Goal: Task Accomplishment & Management: Manage account settings

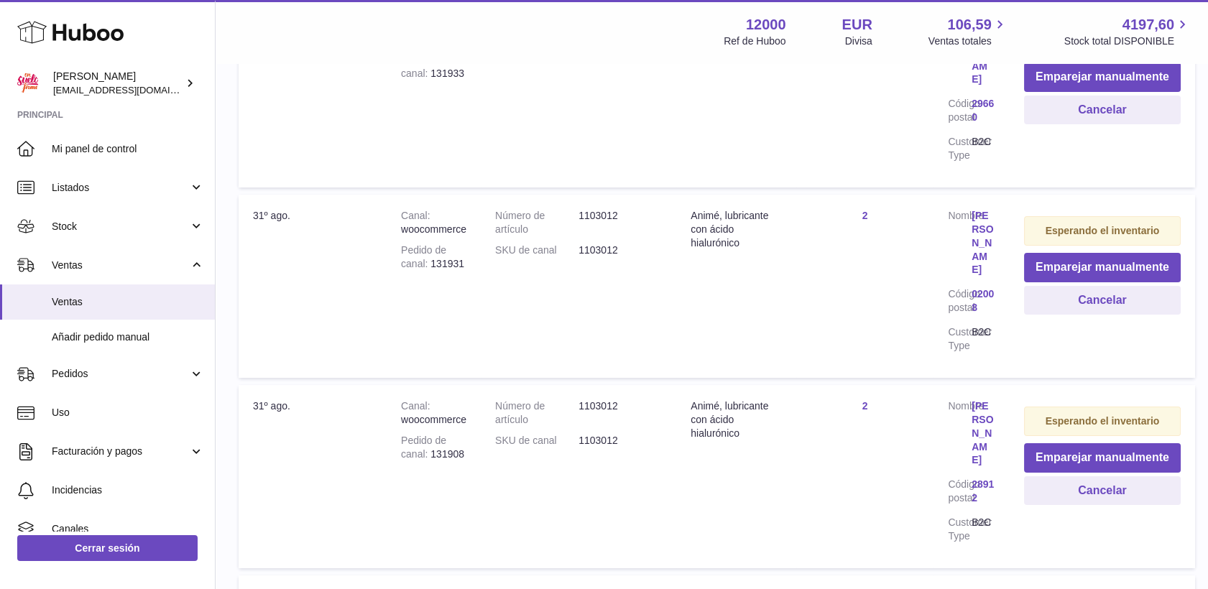
scroll to position [399, 0]
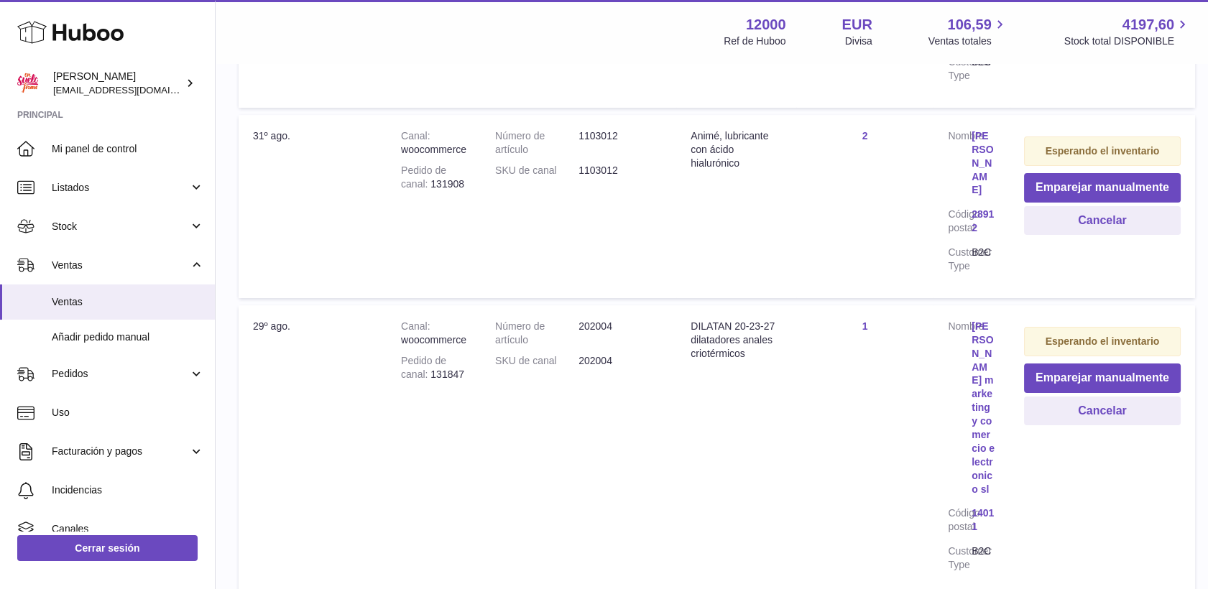
scroll to position [719, 0]
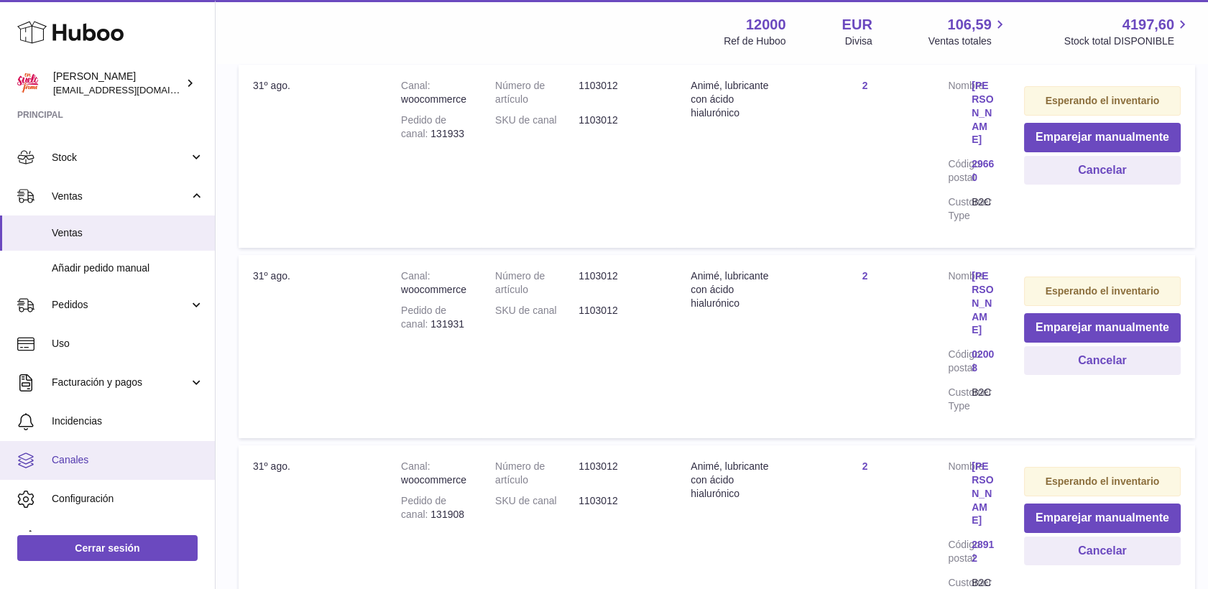
scroll to position [93, 0]
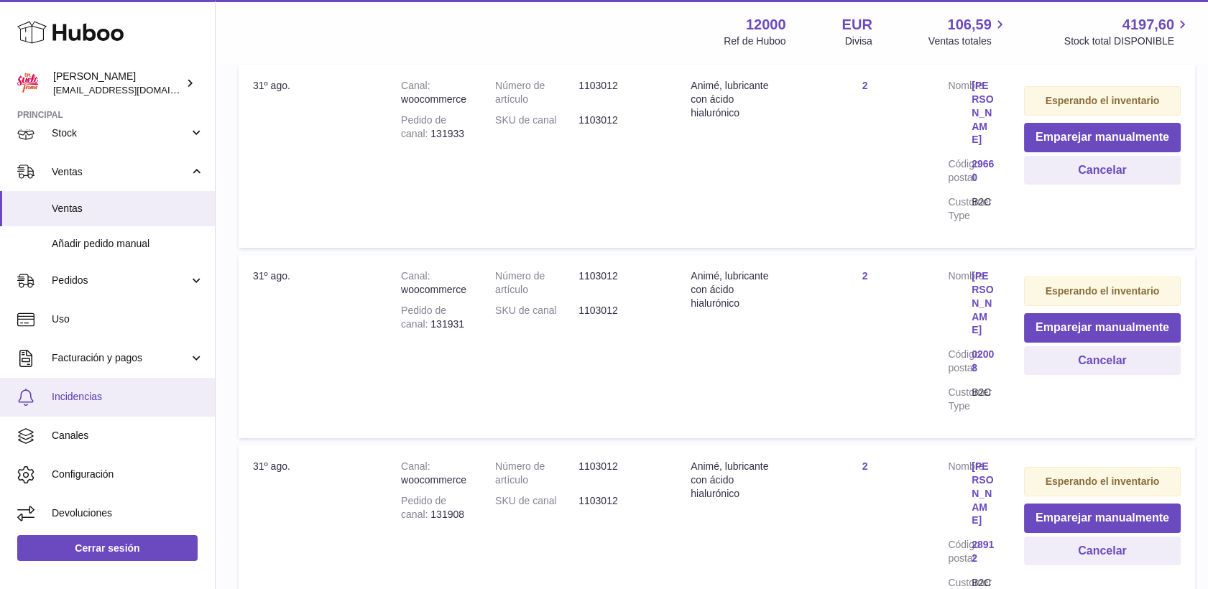
click at [75, 394] on span "Incidencias" at bounding box center [128, 397] width 152 height 14
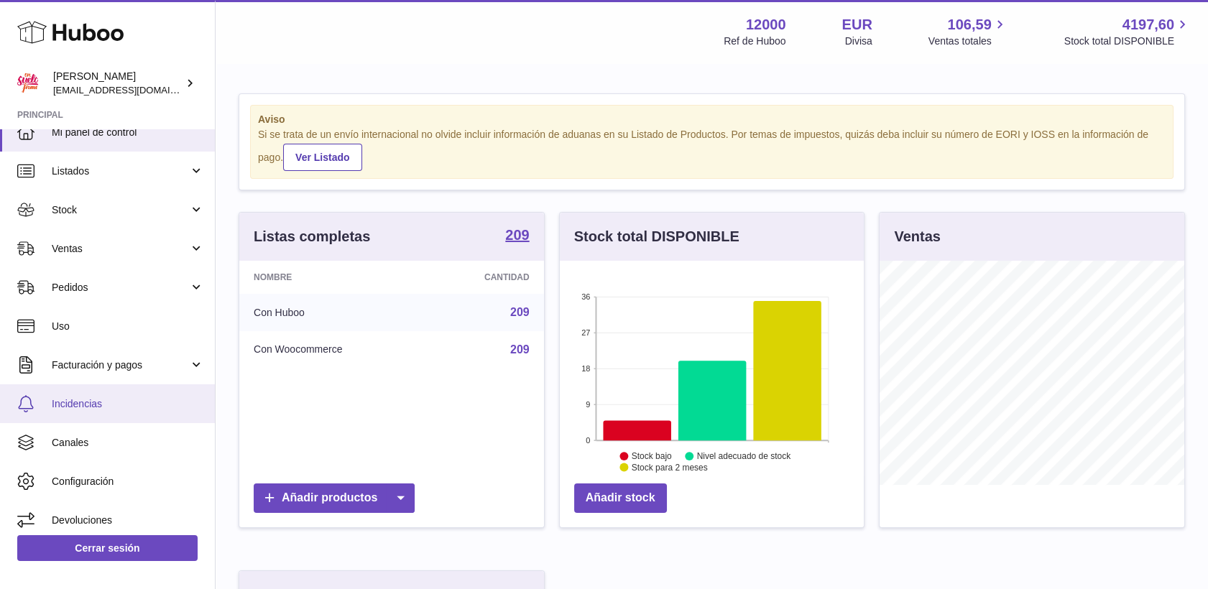
scroll to position [23, 0]
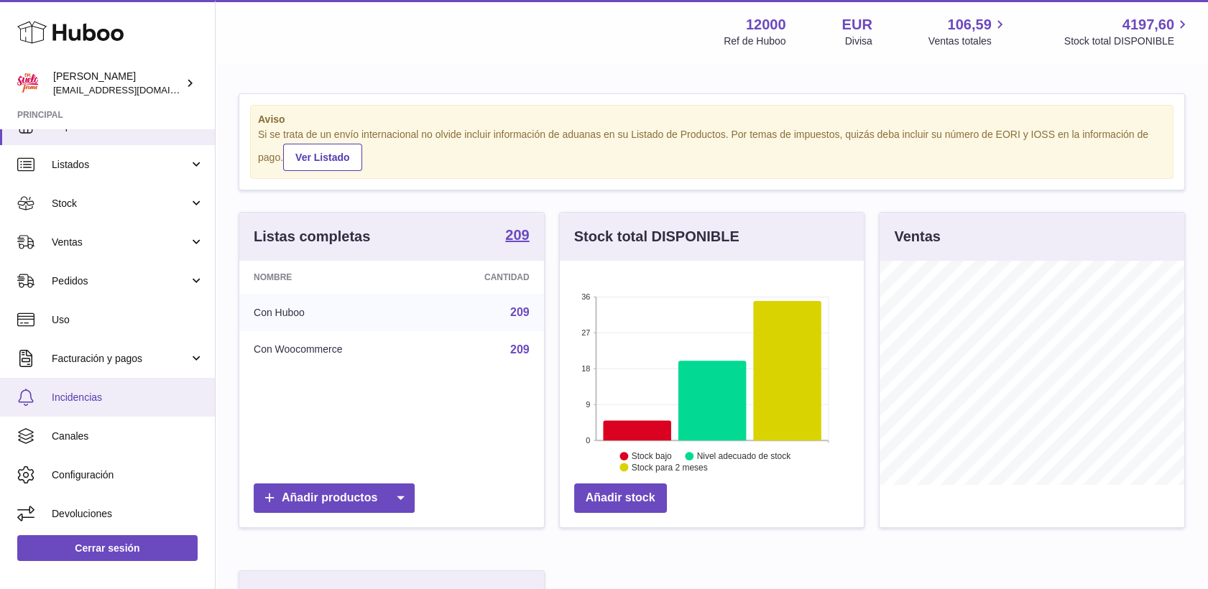
click at [73, 401] on span "Incidencias" at bounding box center [128, 398] width 152 height 14
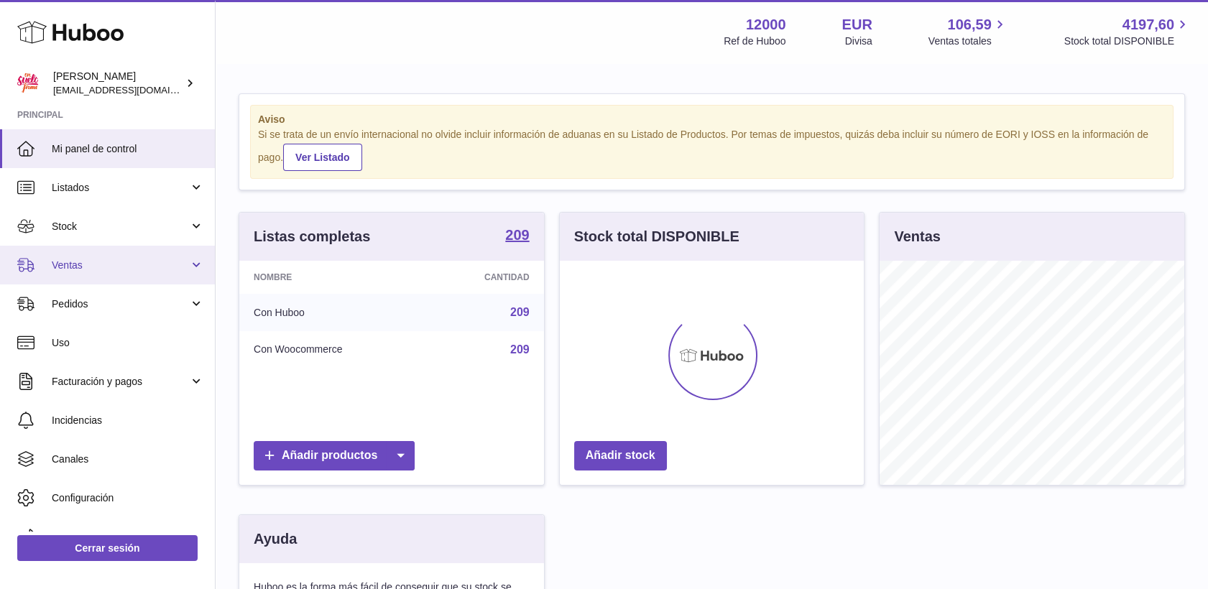
scroll to position [224, 305]
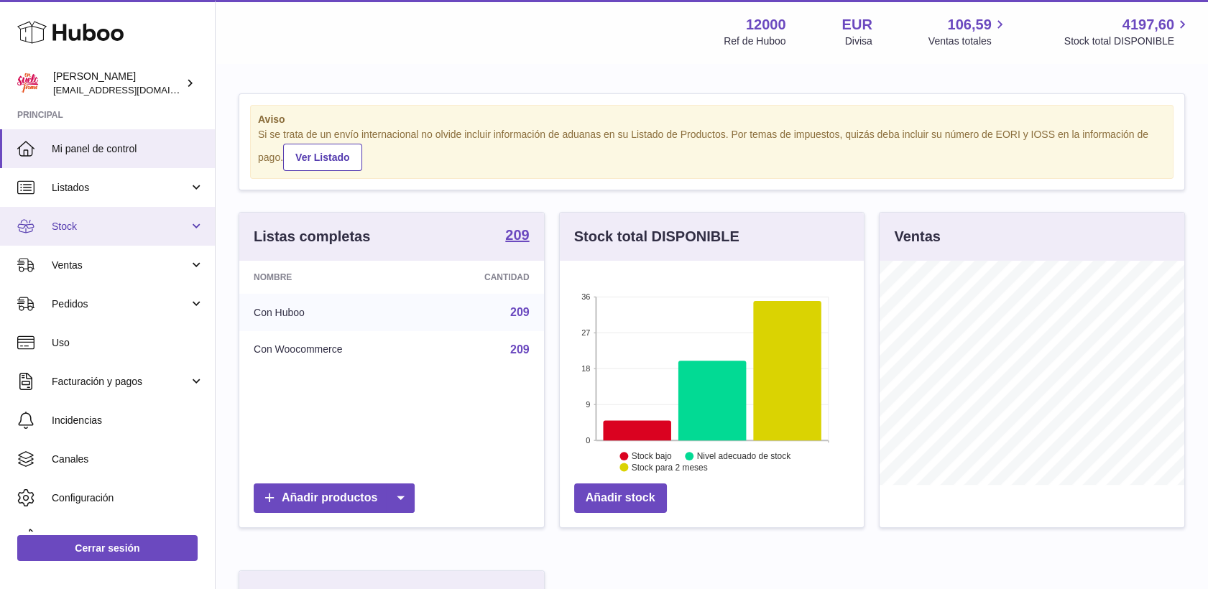
click at [63, 226] on span "Stock" at bounding box center [120, 227] width 137 height 14
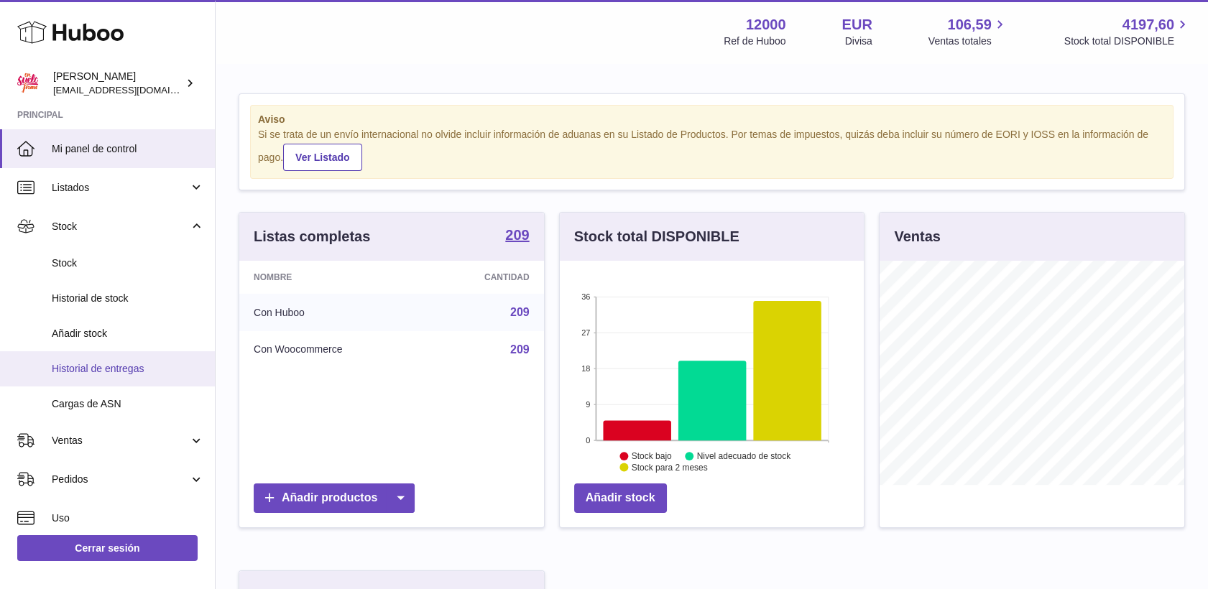
click at [96, 371] on span "Historial de entregas" at bounding box center [128, 369] width 152 height 14
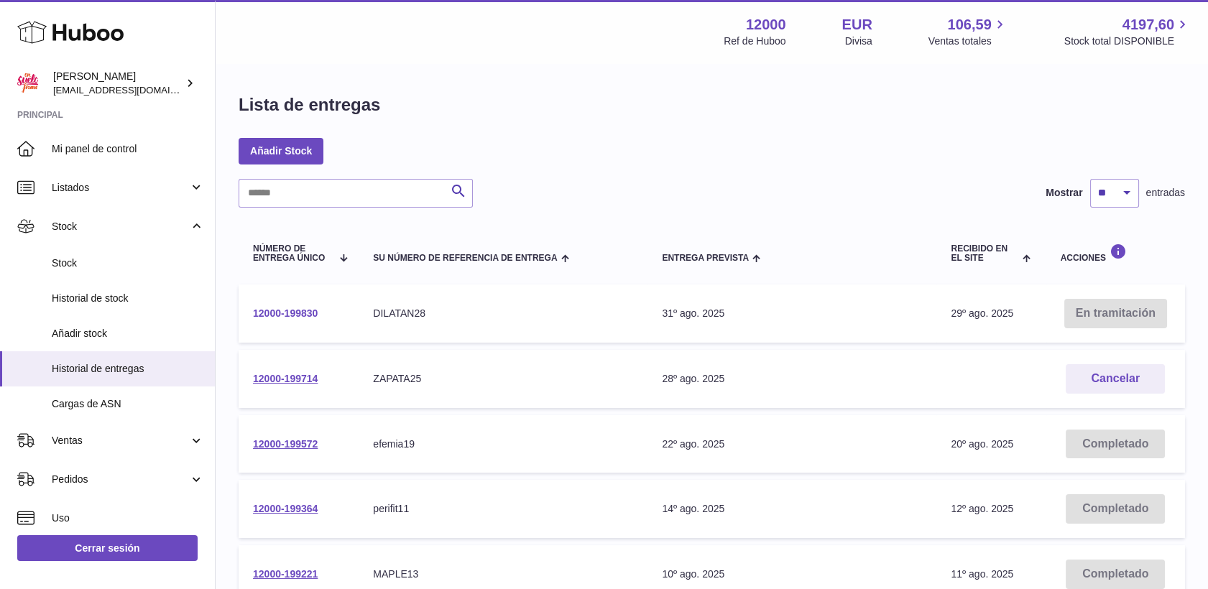
click at [304, 310] on link "12000-199830" at bounding box center [285, 313] width 65 height 11
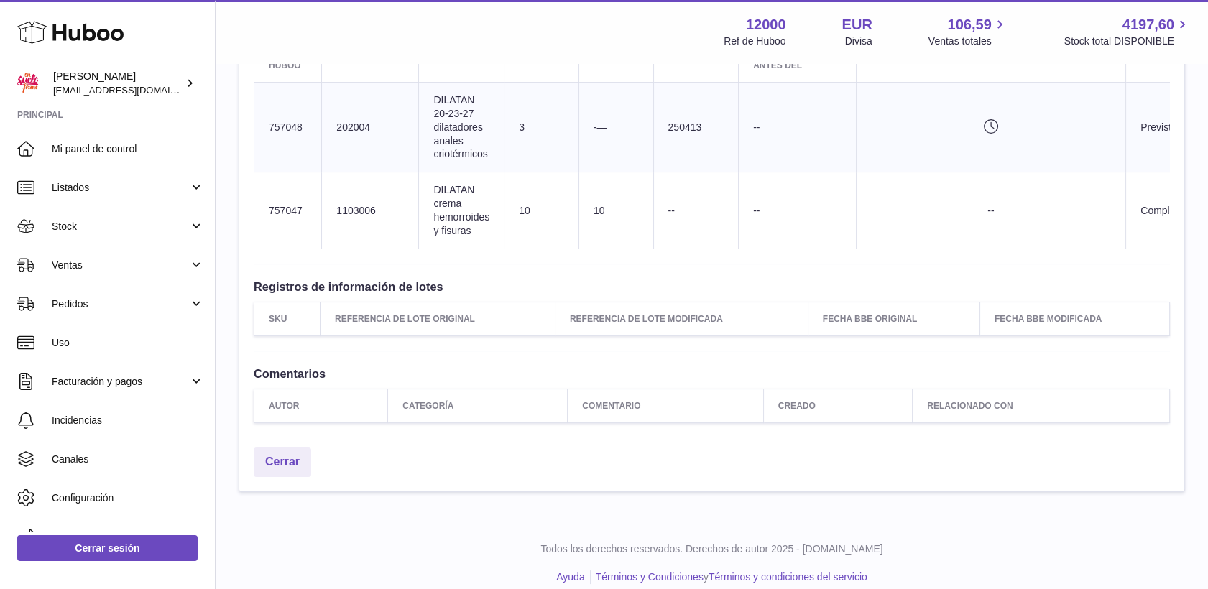
scroll to position [632, 0]
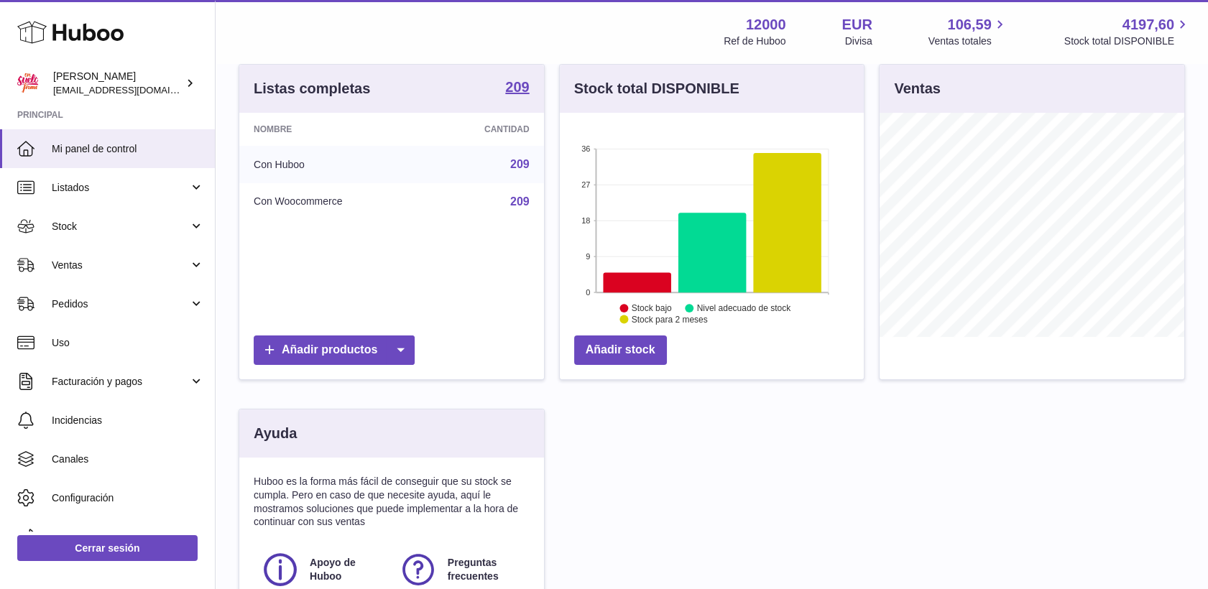
scroll to position [160, 0]
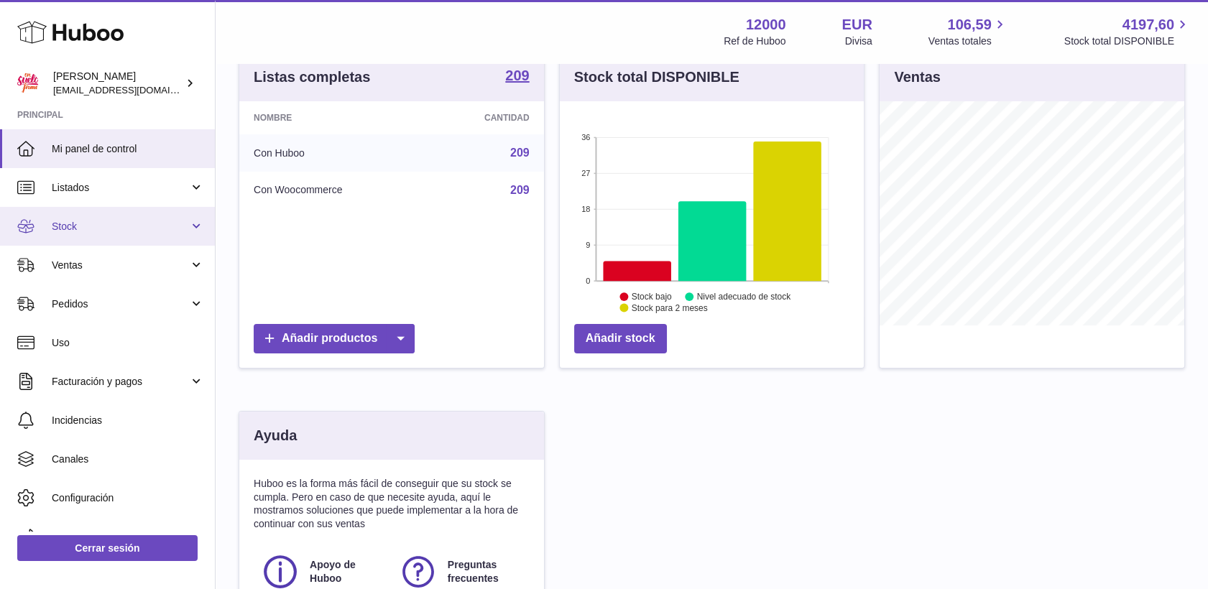
click at [69, 224] on span "Stock" at bounding box center [120, 227] width 137 height 14
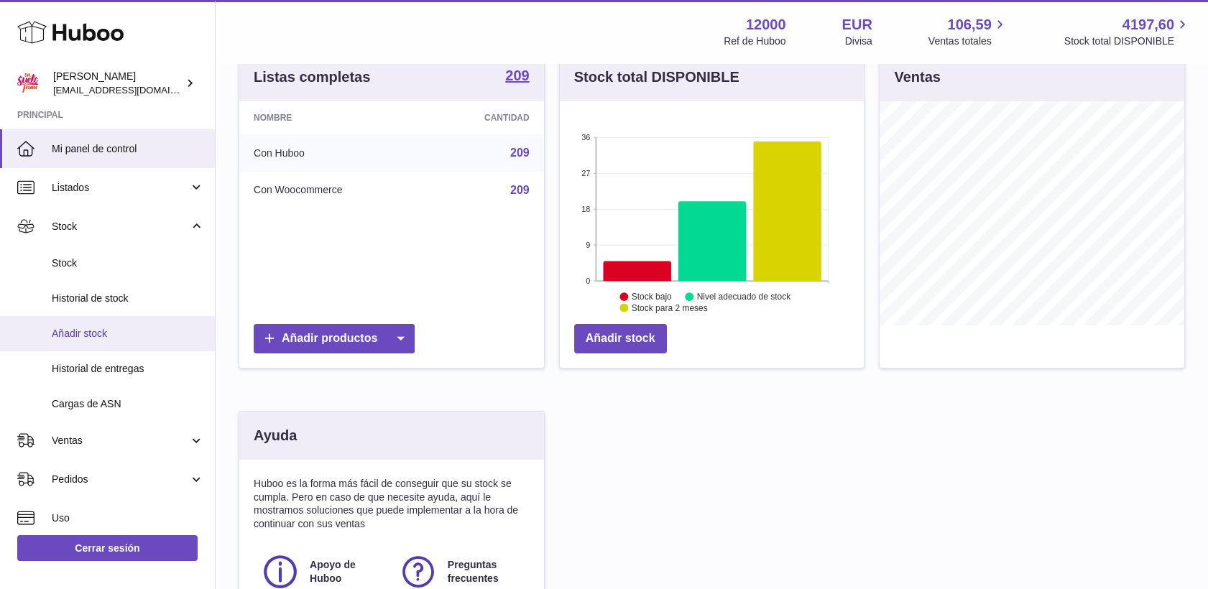
click at [89, 331] on span "Añadir stock" at bounding box center [128, 334] width 152 height 14
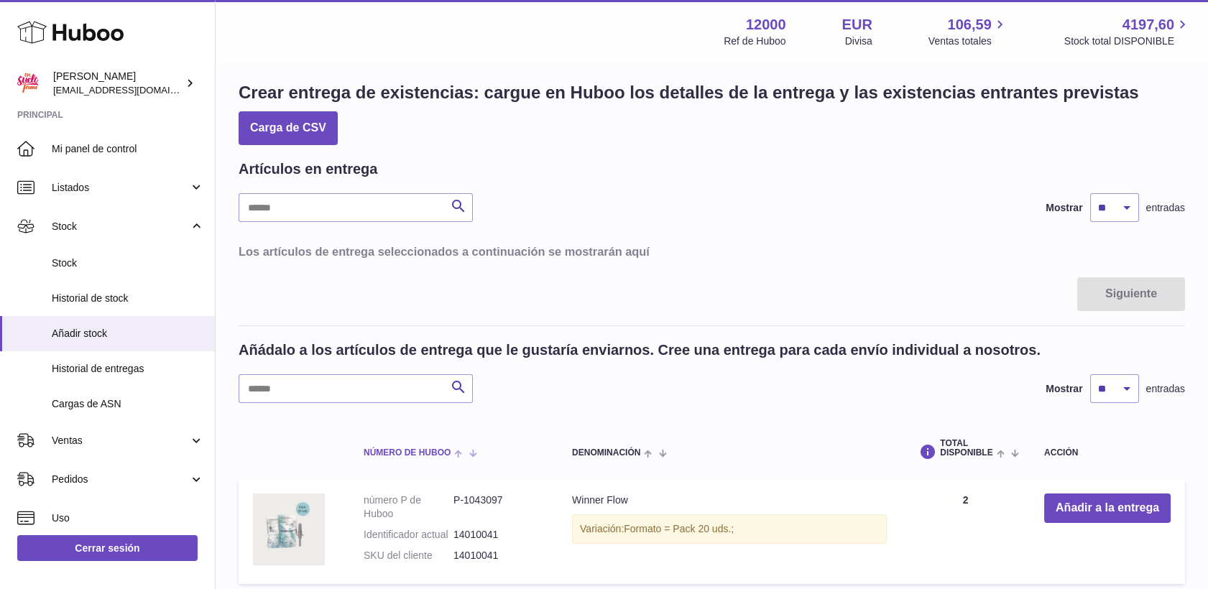
scroll to position [239, 0]
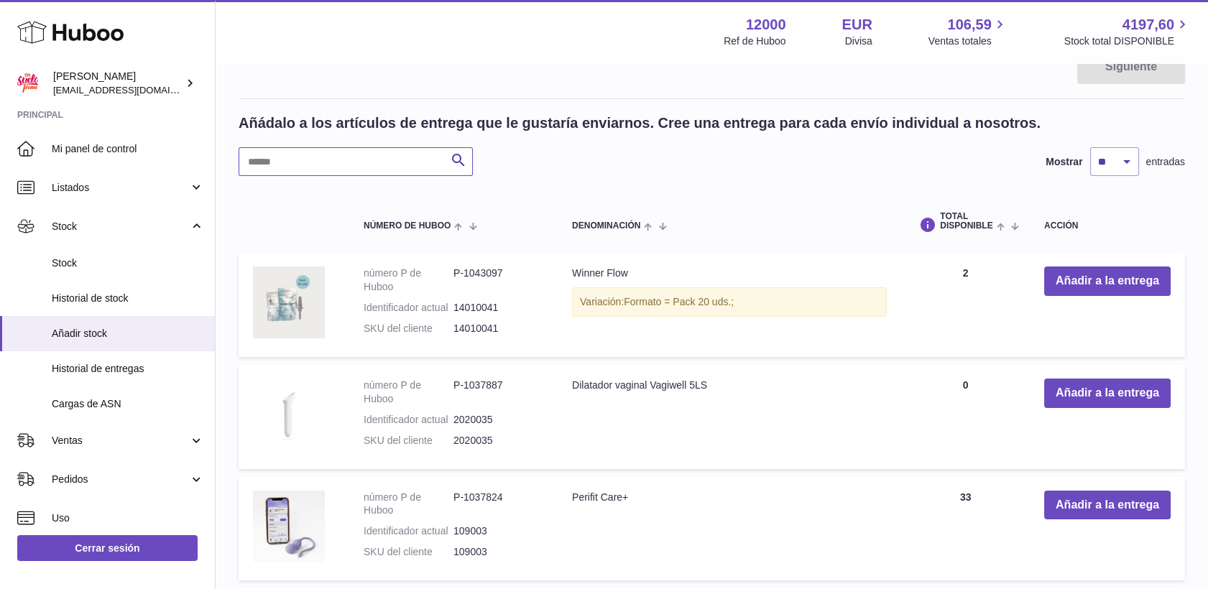
click at [325, 165] on input "text" at bounding box center [356, 161] width 234 height 29
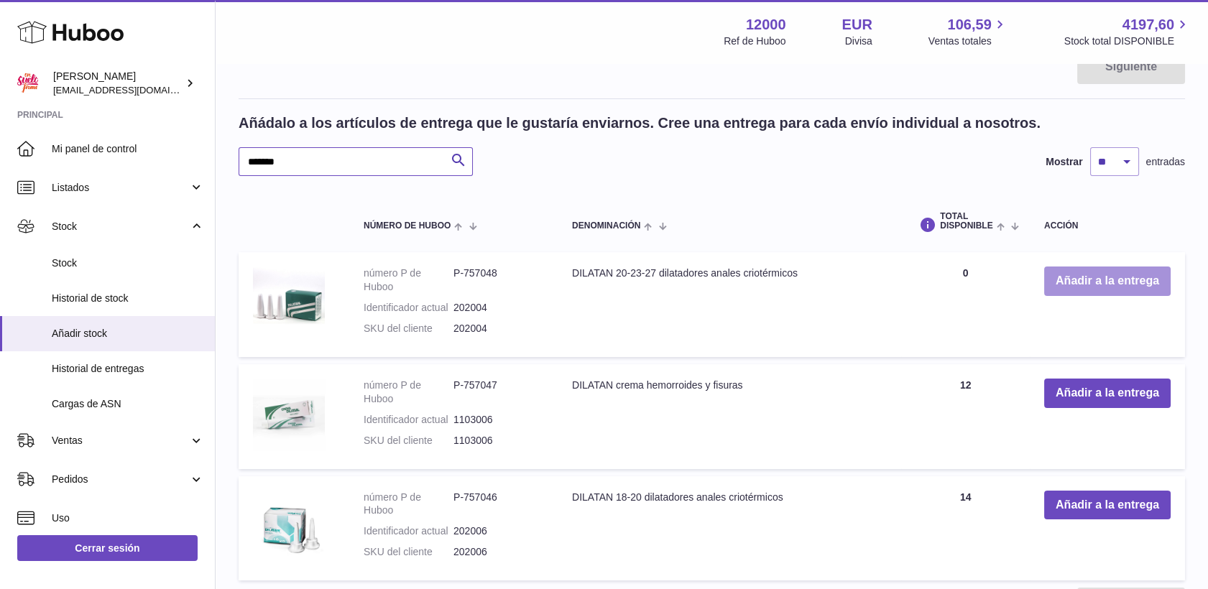
type input "*******"
click at [1069, 285] on button "Añadir a la entrega" at bounding box center [1107, 281] width 126 height 29
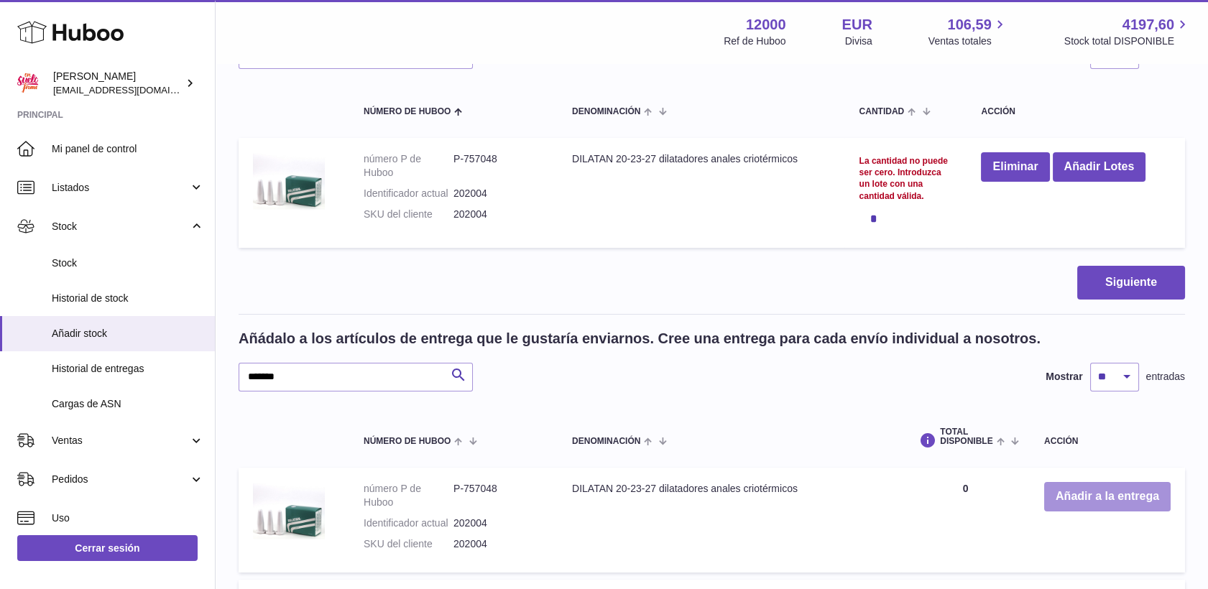
scroll to position [80, 0]
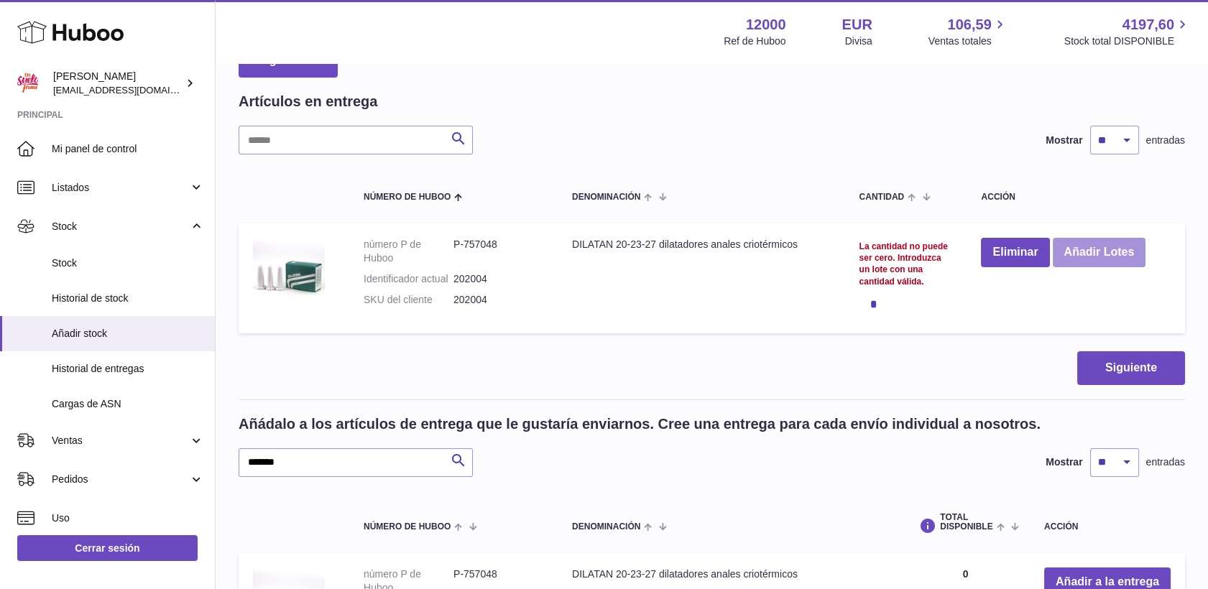
click at [1100, 244] on button "Añadir Lotes" at bounding box center [1099, 252] width 93 height 29
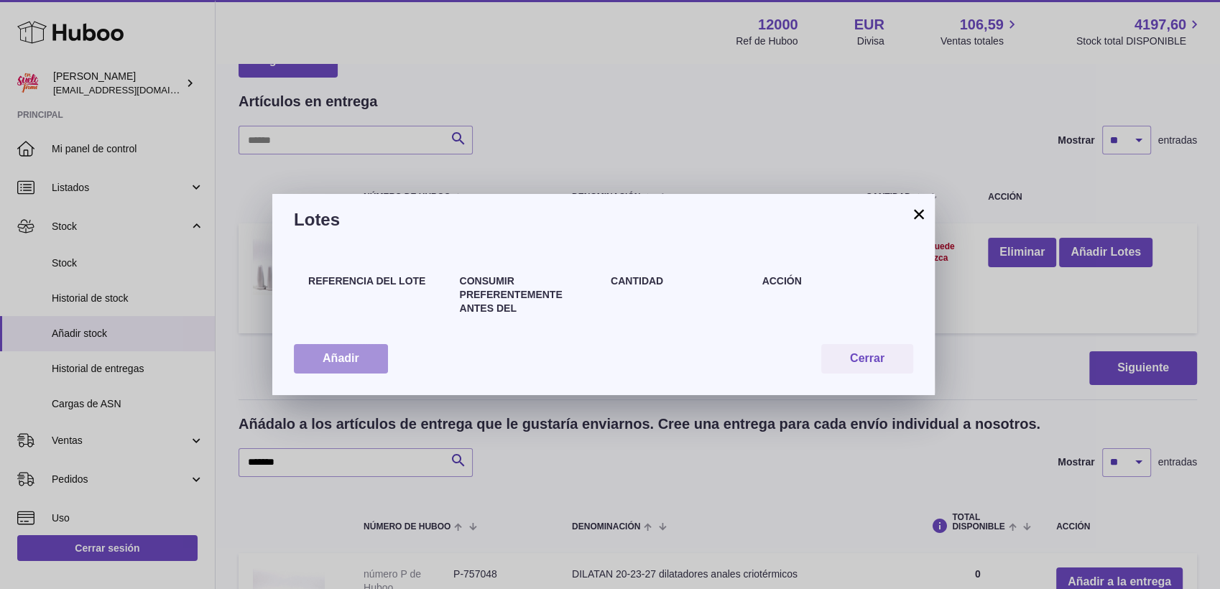
click at [321, 351] on button "Añadir" at bounding box center [341, 358] width 94 height 29
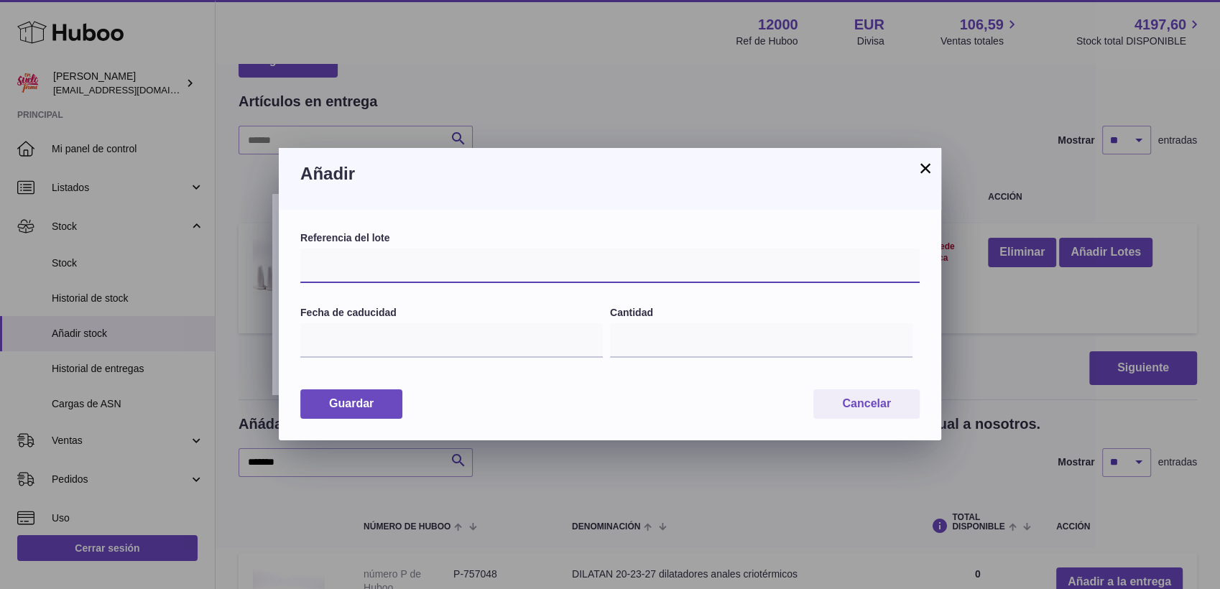
paste input "******"
type input "*"
type input "*******"
click at [489, 348] on input "text" at bounding box center [451, 340] width 303 height 34
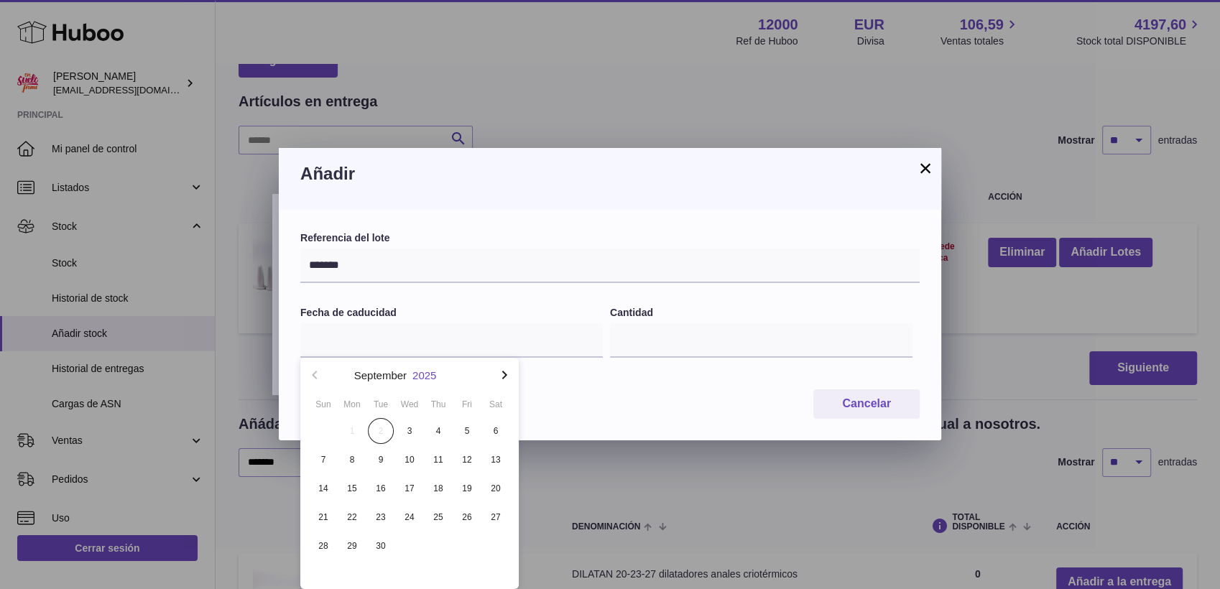
click at [425, 373] on button "2025" at bounding box center [425, 375] width 24 height 11
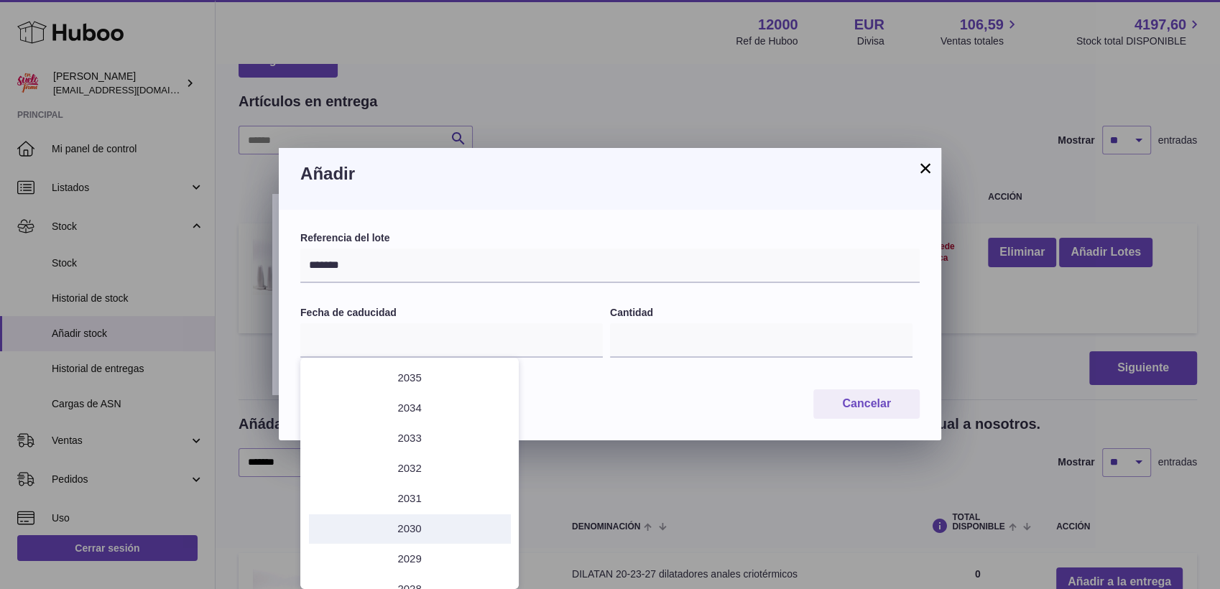
click at [413, 519] on li "2030" at bounding box center [409, 529] width 201 height 29
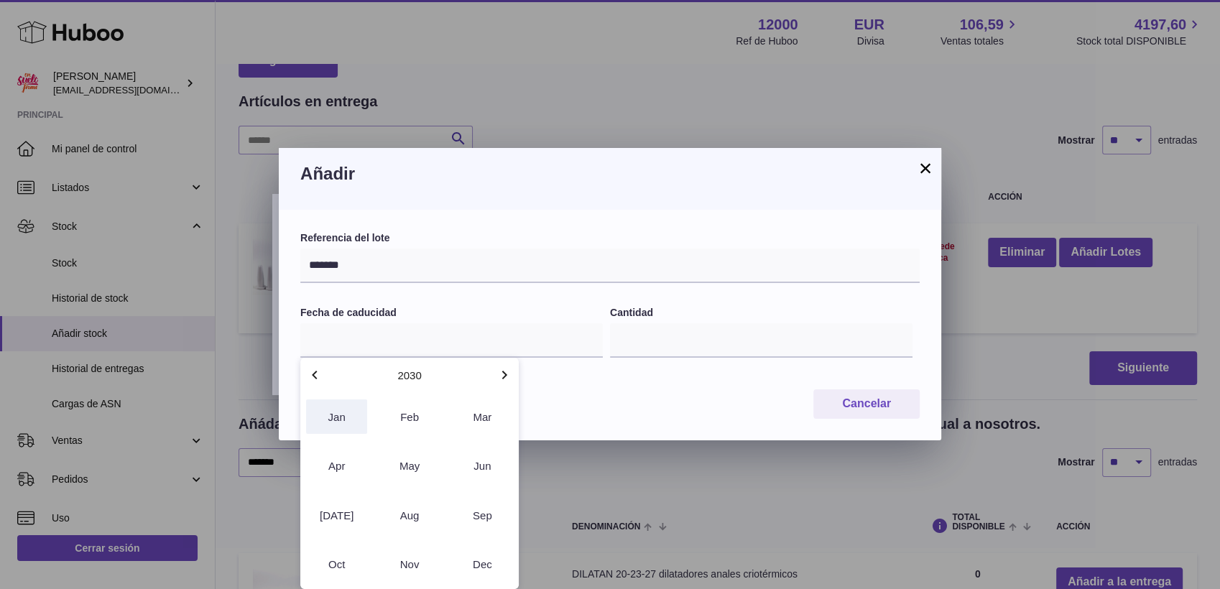
click at [341, 421] on button "Jan" at bounding box center [336, 417] width 61 height 34
click at [436, 550] on span "31" at bounding box center [438, 546] width 26 height 26
type input "**********"
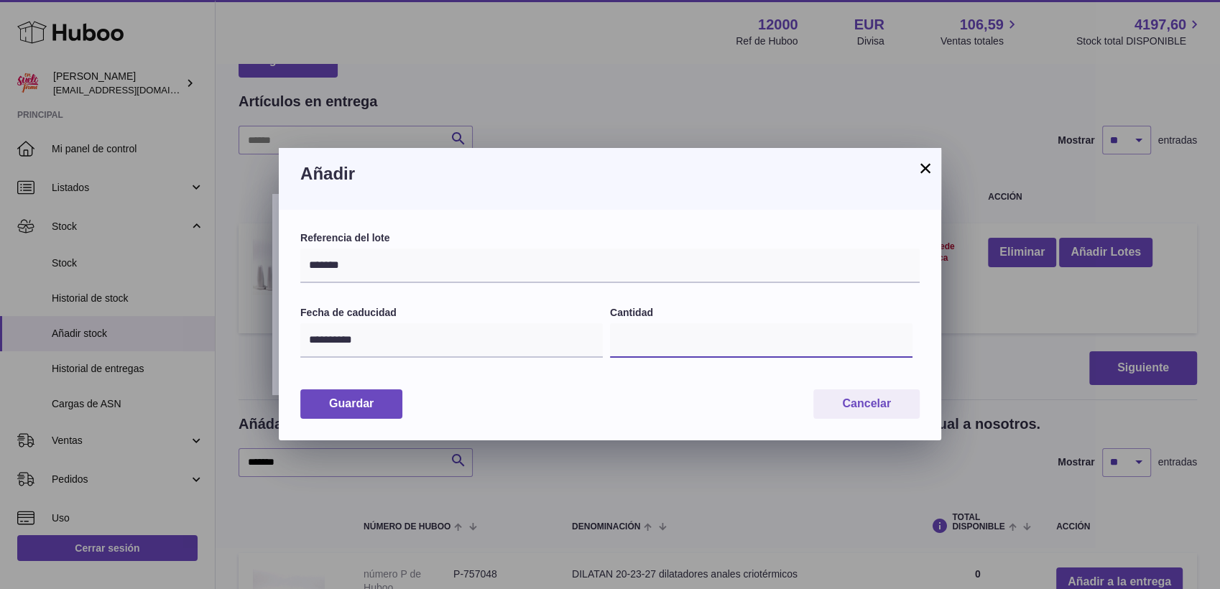
click at [694, 340] on input "*" at bounding box center [761, 340] width 303 height 34
type input "*"
click at [374, 410] on button "Guardar" at bounding box center [351, 404] width 102 height 29
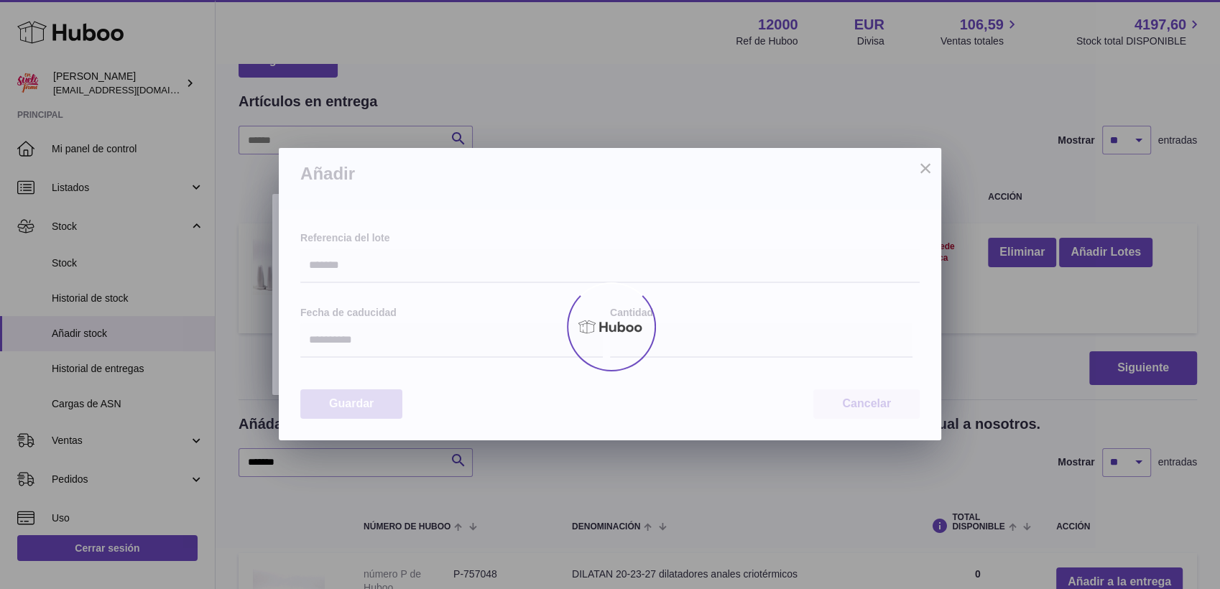
type input "*"
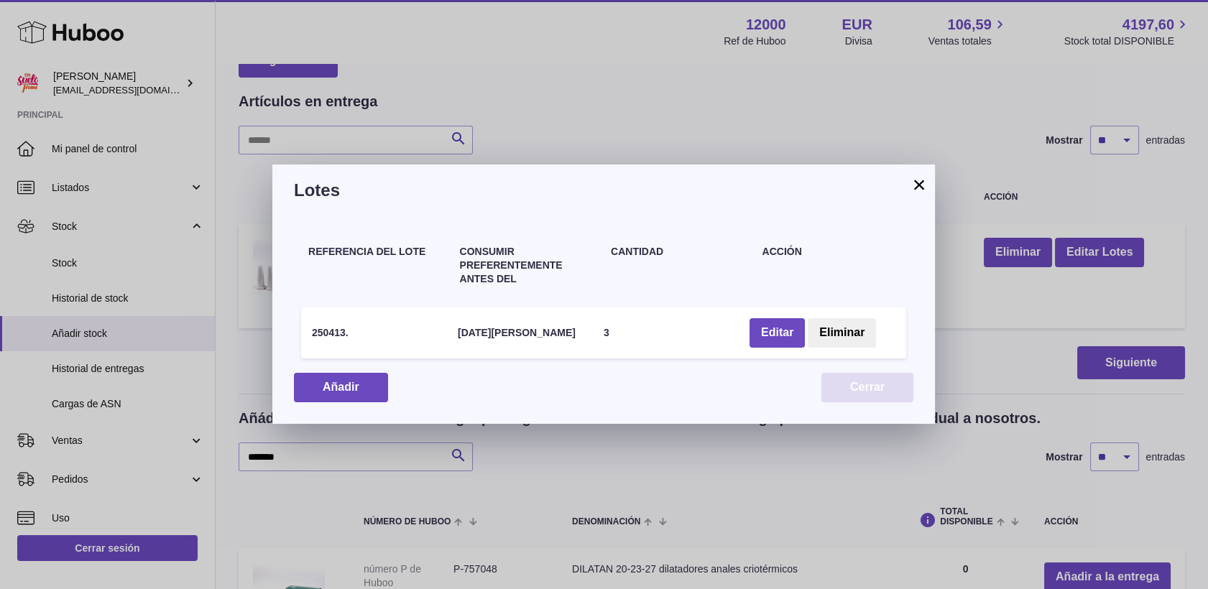
click at [883, 385] on button "Cerrar" at bounding box center [867, 387] width 92 height 29
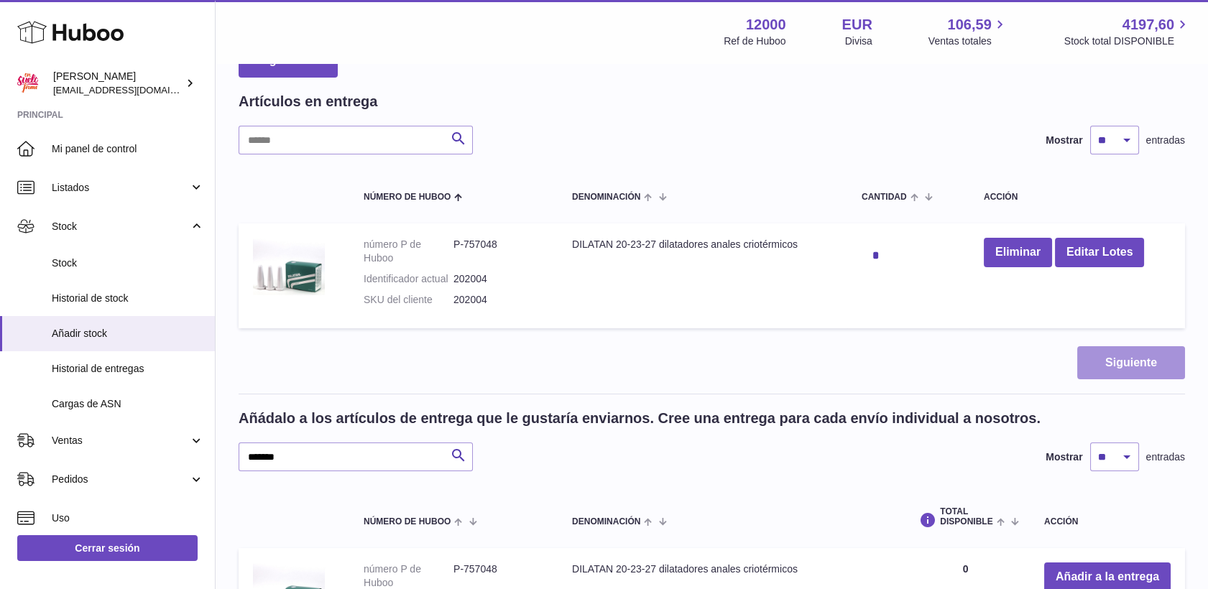
click at [1096, 367] on button "Siguiente" at bounding box center [1131, 363] width 108 height 34
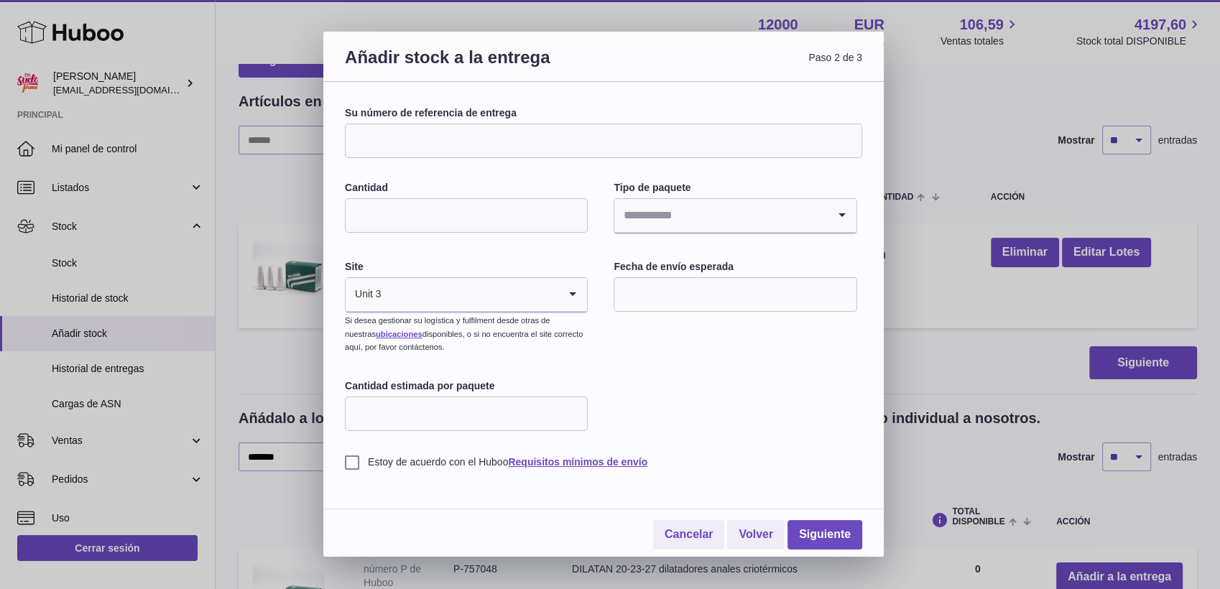
click at [483, 141] on input "Su número de referencia de entrega" at bounding box center [603, 141] width 517 height 34
type input "**********"
drag, startPoint x: 668, startPoint y: 359, endPoint x: 645, endPoint y: 347, distance: 25.7
click at [668, 359] on div "**********" at bounding box center [603, 287] width 517 height 363
click at [410, 208] on input "Cantidad" at bounding box center [466, 215] width 243 height 34
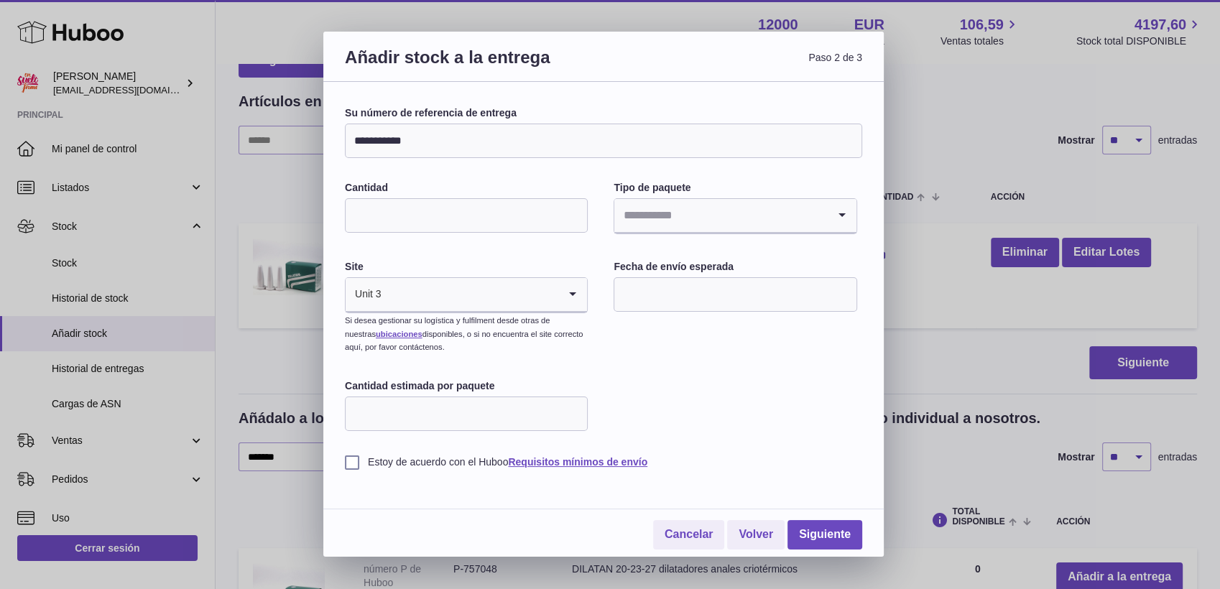
type input "*"
click at [646, 223] on input "Search for option" at bounding box center [720, 215] width 213 height 33
click at [645, 258] on li "Desconocido" at bounding box center [735, 254] width 240 height 29
click at [662, 296] on input "text" at bounding box center [735, 294] width 243 height 34
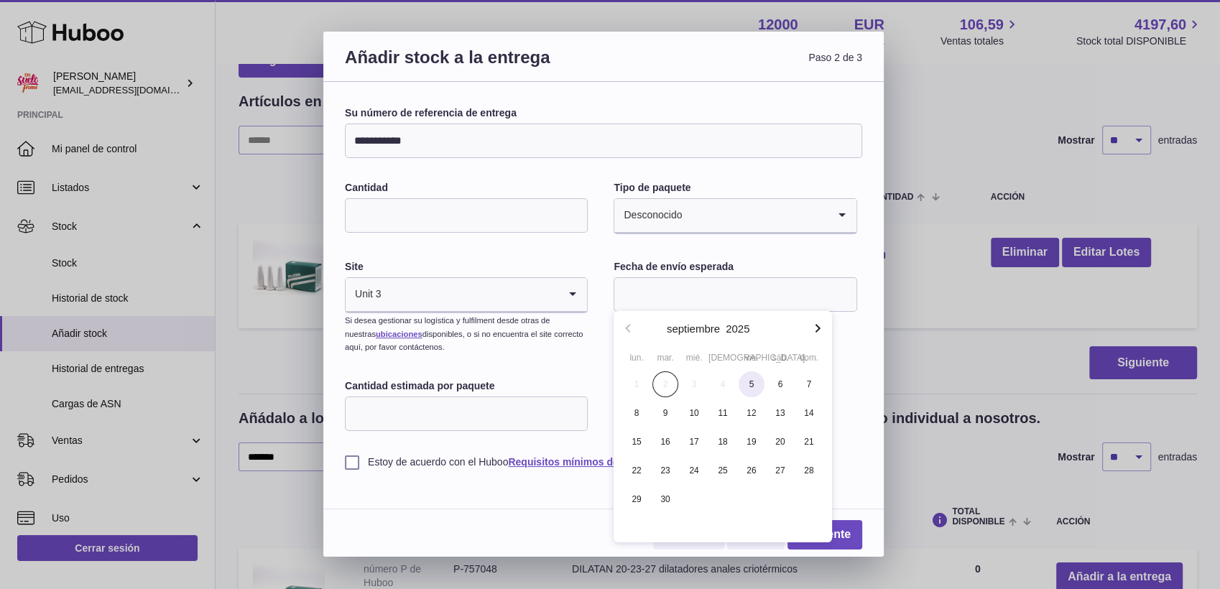
drag, startPoint x: 750, startPoint y: 385, endPoint x: 731, endPoint y: 385, distance: 19.4
click at [750, 385] on span "5" at bounding box center [752, 385] width 26 height 26
type input "**********"
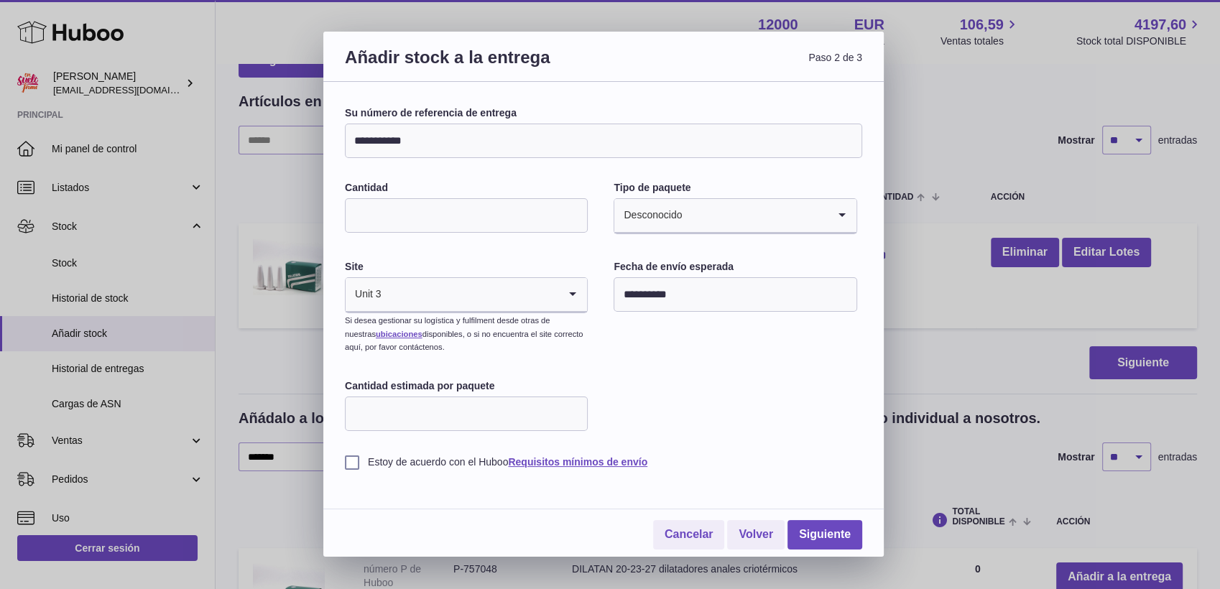
click at [351, 463] on label "Estoy de acuerdo con el Huboo Requisitos mínimos de envío" at bounding box center [603, 463] width 517 height 14
click at [847, 525] on link "Siguiente" at bounding box center [825, 534] width 75 height 29
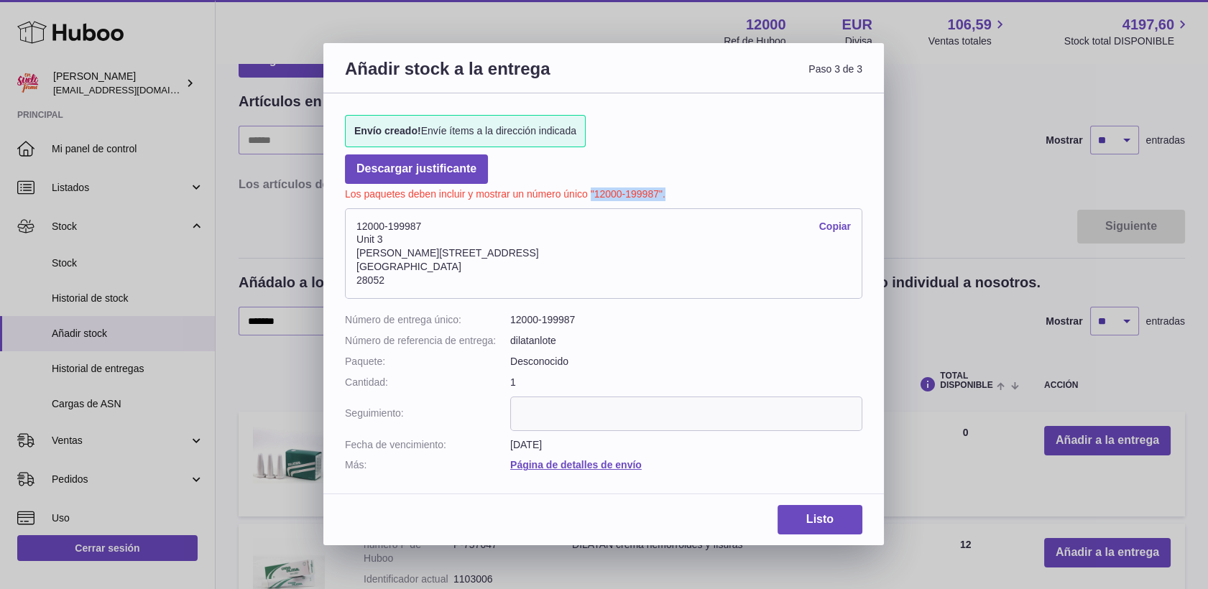
drag, startPoint x: 667, startPoint y: 185, endPoint x: 589, endPoint y: 186, distance: 77.6
click at [589, 186] on p "Los paquetes deben incluir y mostrar un número único "12000-199987"." at bounding box center [603, 192] width 517 height 17
drag, startPoint x: 589, startPoint y: 186, endPoint x: 599, endPoint y: 193, distance: 11.4
copy p ""12000-199987"."
click at [809, 515] on link "Listo" at bounding box center [820, 519] width 85 height 29
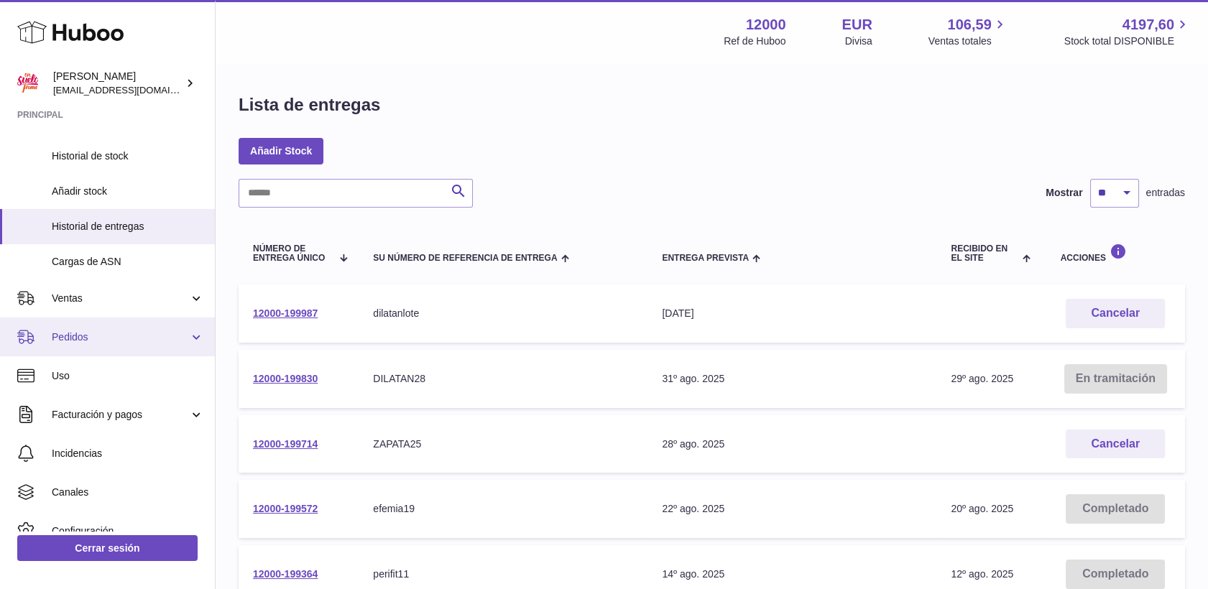
scroll to position [199, 0]
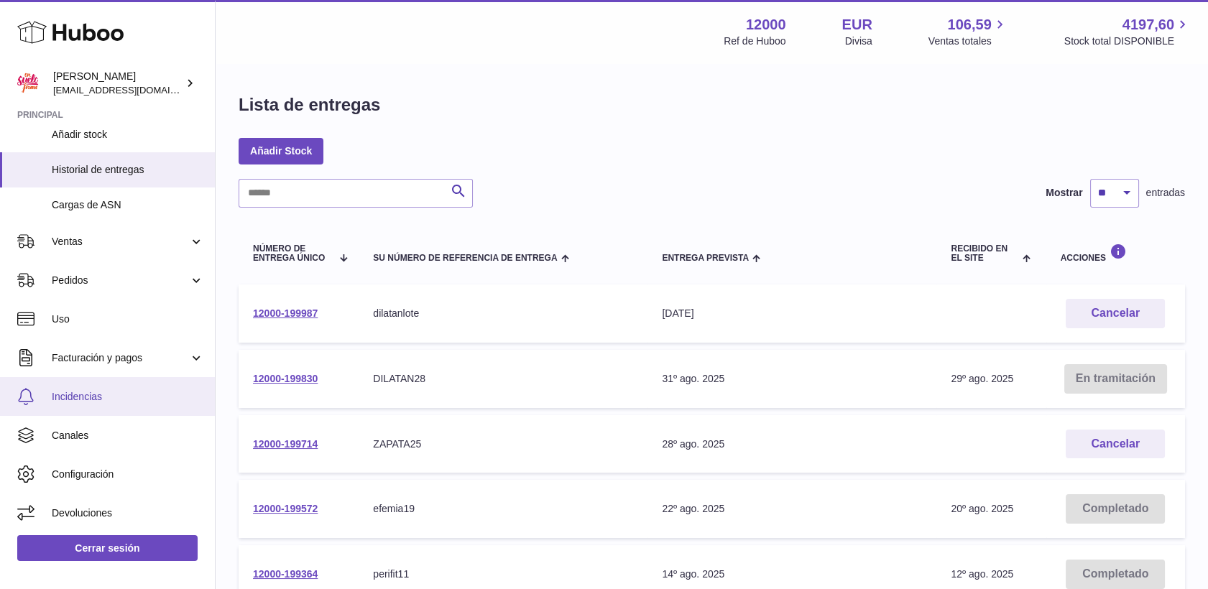
click at [60, 392] on span "Incidencias" at bounding box center [128, 397] width 152 height 14
